Goal: Task Accomplishment & Management: Use online tool/utility

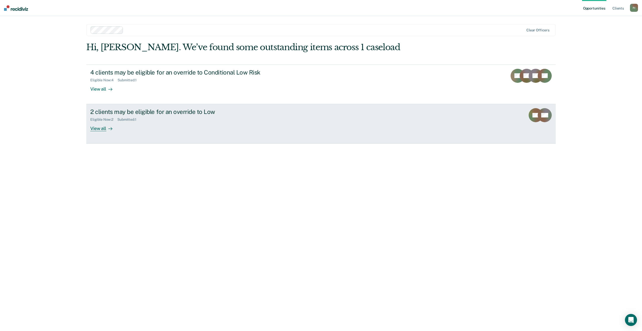
click at [292, 125] on link "2 clients may be eligible for an override to Low Eligible Now : 2 Submitted : 1…" at bounding box center [321, 123] width 470 height 39
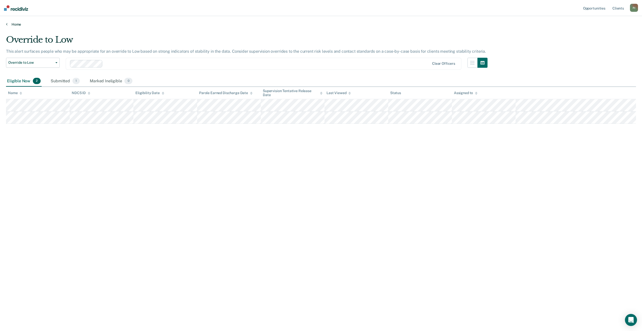
click at [8, 26] on link "Home" at bounding box center [321, 24] width 630 height 5
